Goal: Transaction & Acquisition: Purchase product/service

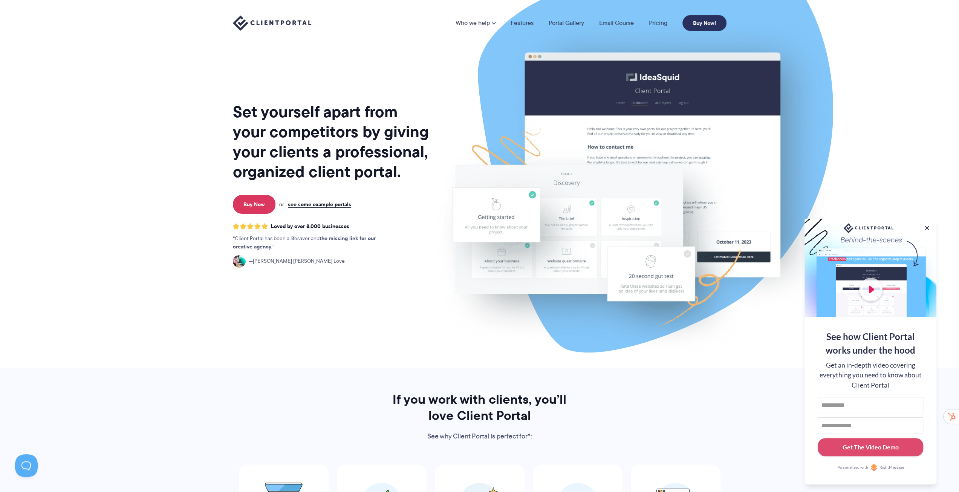
click at [702, 22] on link "Buy Now!" at bounding box center [704, 23] width 44 height 16
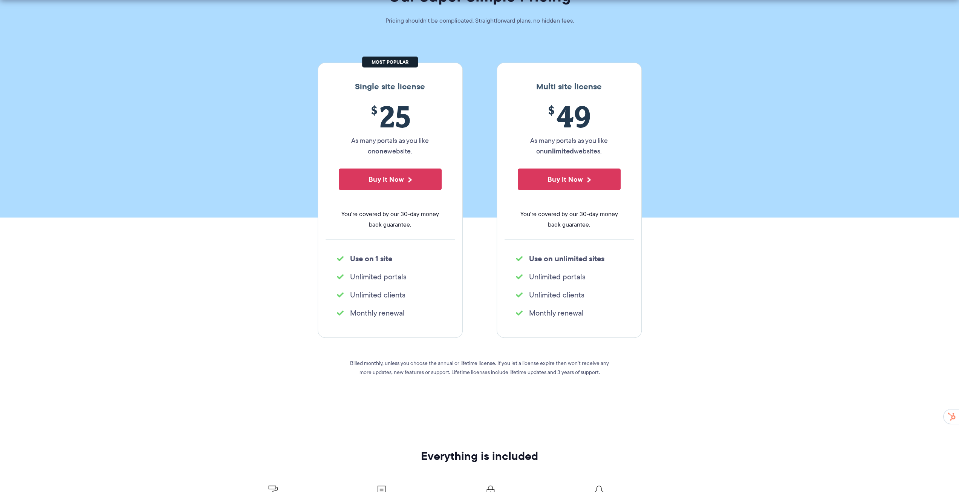
scroll to position [151, 0]
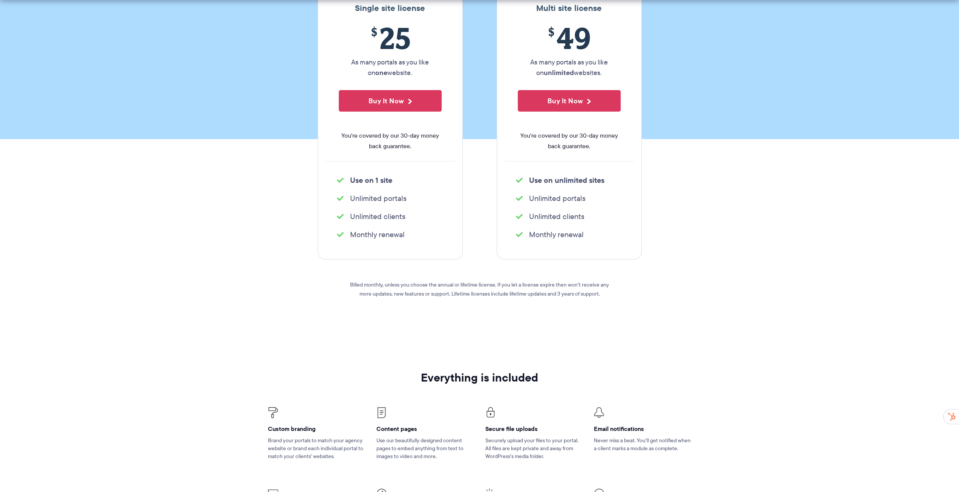
click at [391, 126] on div "$ 25 As many portals as you like on one website. Buy It Now You're covered by o…" at bounding box center [389, 91] width 129 height 140
click at [390, 109] on button "Buy It Now" at bounding box center [390, 100] width 103 height 21
